Goal: Navigation & Orientation: Find specific page/section

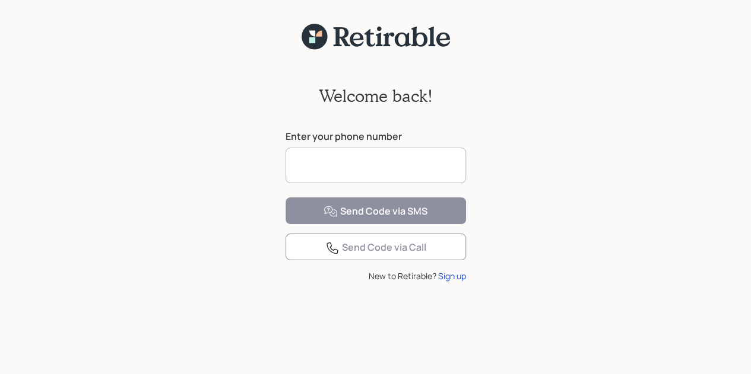
click at [335, 169] on input at bounding box center [375, 166] width 180 height 36
type input "**********"
click at [383, 219] on div "Send Code via SMS" at bounding box center [375, 212] width 104 height 14
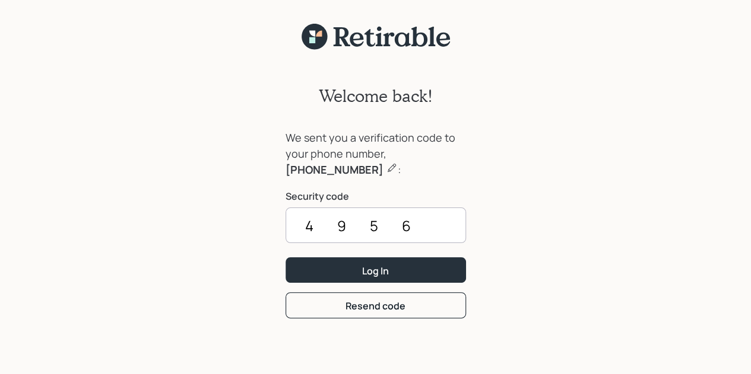
type input "4956"
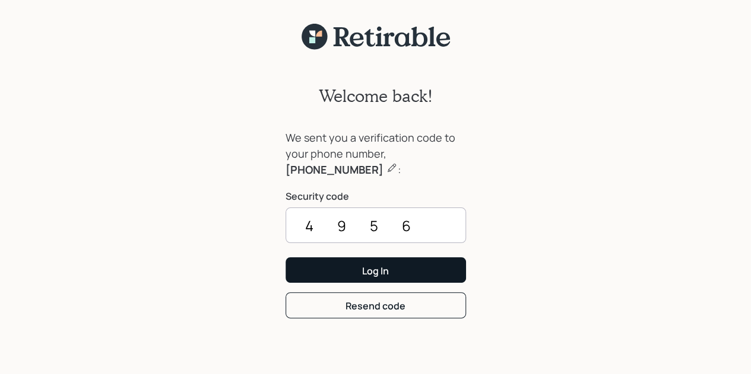
click at [374, 275] on div "Log In" at bounding box center [375, 271] width 27 height 13
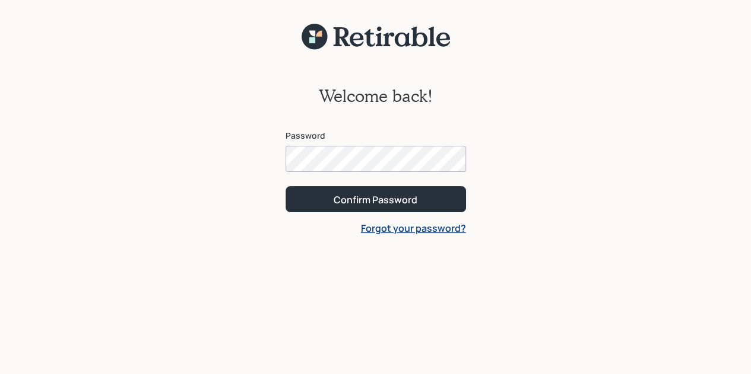
click at [379, 209] on button "Confirm Password" at bounding box center [375, 199] width 180 height 26
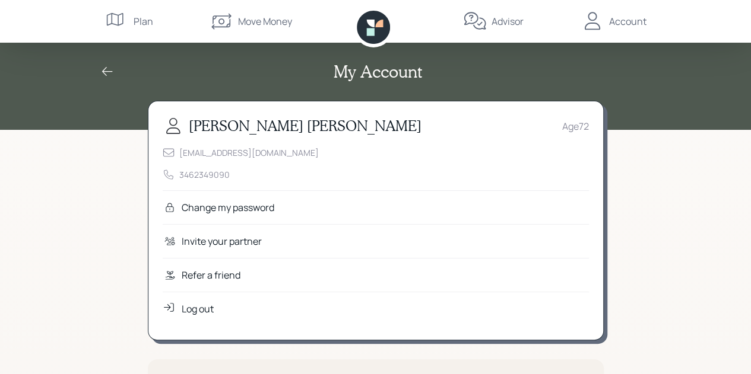
click at [134, 23] on div "Plan" at bounding box center [144, 21] width 20 height 14
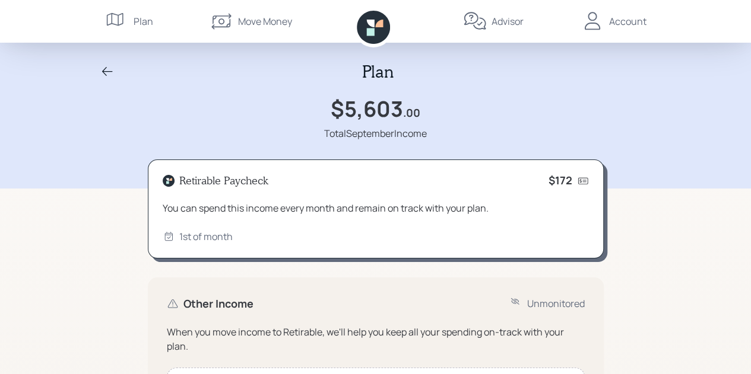
click at [630, 21] on div "Account" at bounding box center [627, 21] width 37 height 14
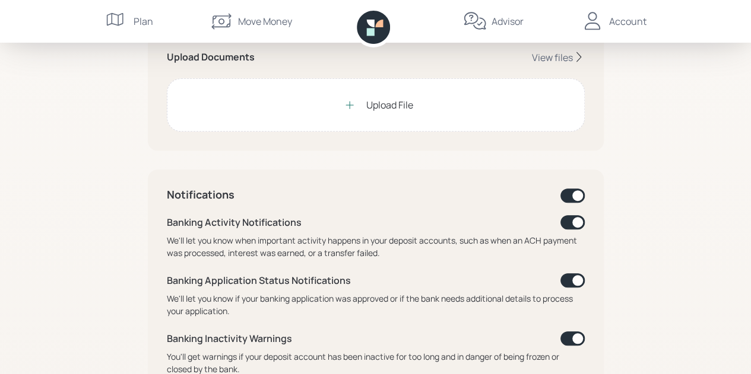
scroll to position [437, 0]
